Goal: Information Seeking & Learning: Check status

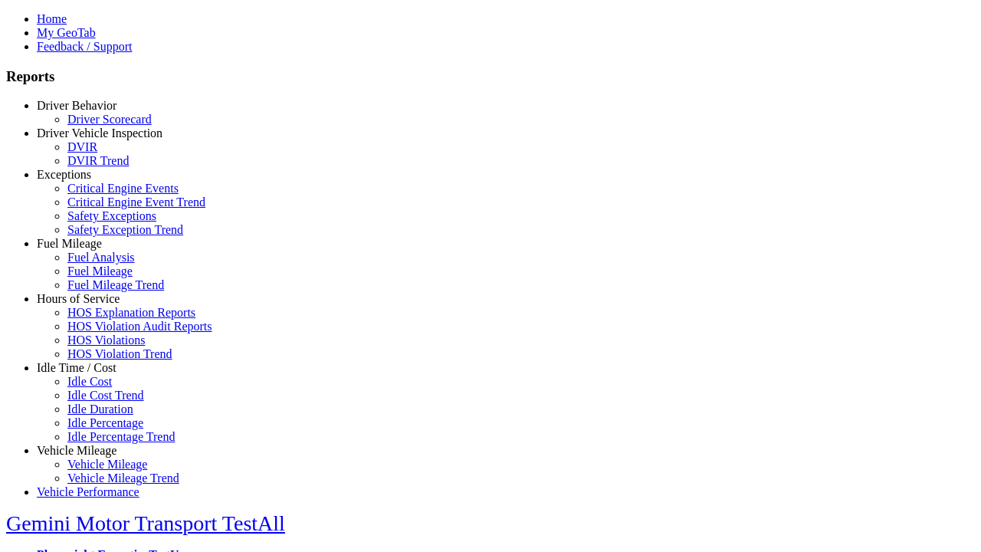
click at [88, 112] on link "Driver Behavior" at bounding box center [77, 105] width 80 height 13
click at [100, 126] on link "Driver Scorecard" at bounding box center [109, 119] width 84 height 13
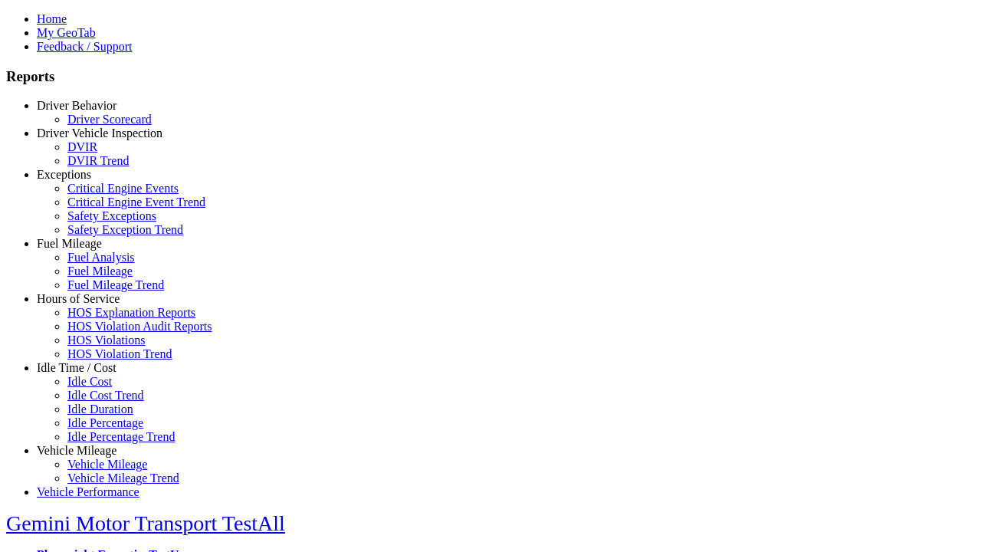
scroll to position [665, 0]
